Goal: Share content

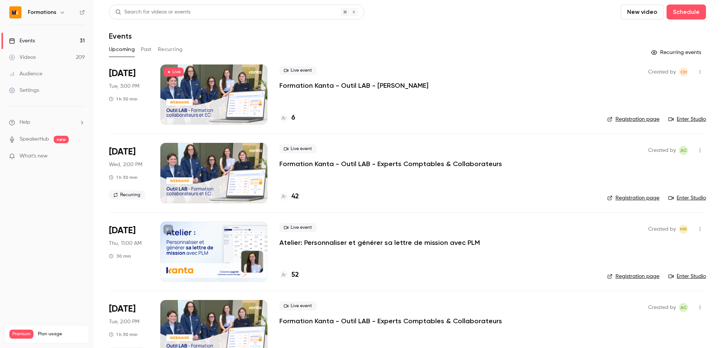
click at [166, 48] on button "Recurring" at bounding box center [170, 50] width 25 height 12
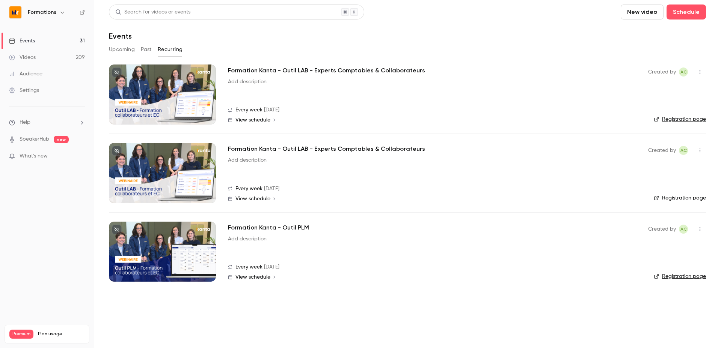
click at [192, 98] on div at bounding box center [162, 95] width 107 height 60
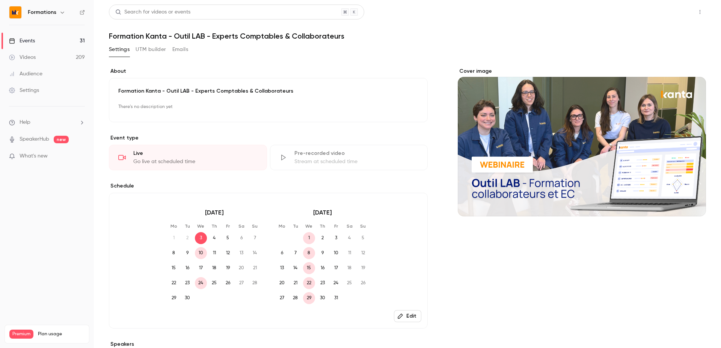
click at [683, 11] on button "Share" at bounding box center [673, 12] width 30 height 15
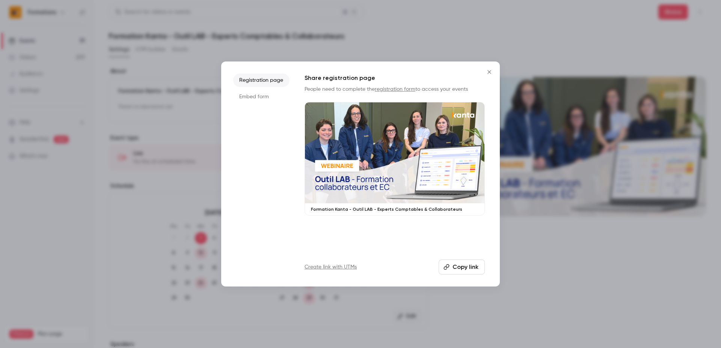
click at [461, 267] on button "Copy link" at bounding box center [462, 267] width 46 height 15
click at [585, 157] on div at bounding box center [360, 174] width 721 height 348
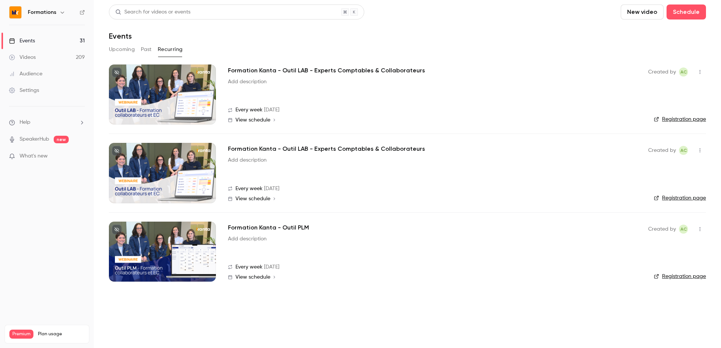
click at [191, 178] on div at bounding box center [162, 173] width 107 height 60
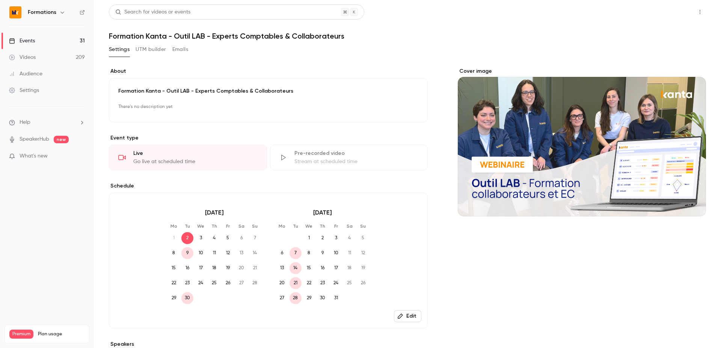
click at [682, 13] on button "Share" at bounding box center [673, 12] width 30 height 15
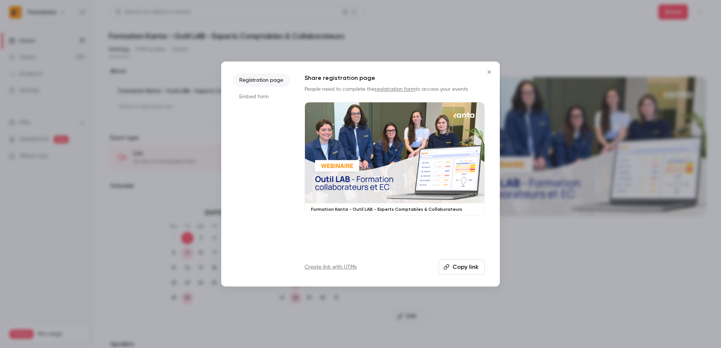
click at [474, 263] on button "Copy link" at bounding box center [462, 267] width 46 height 15
